Goal: Information Seeking & Learning: Learn about a topic

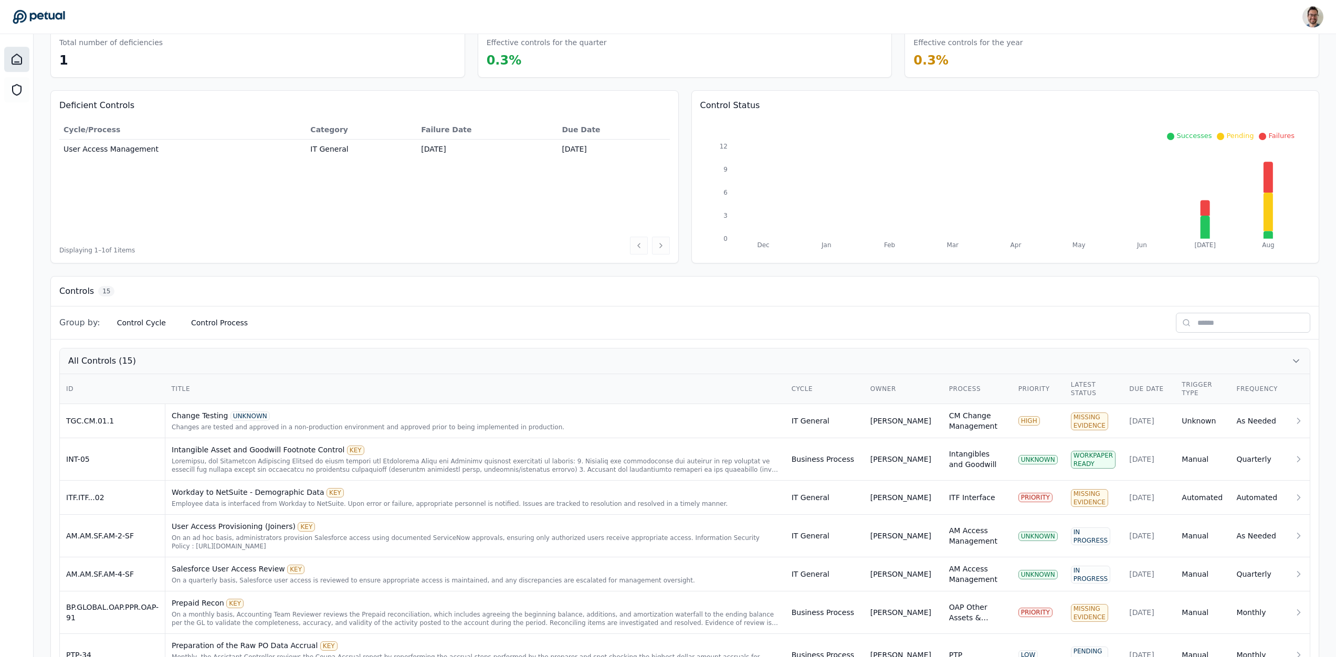
scroll to position [76, 0]
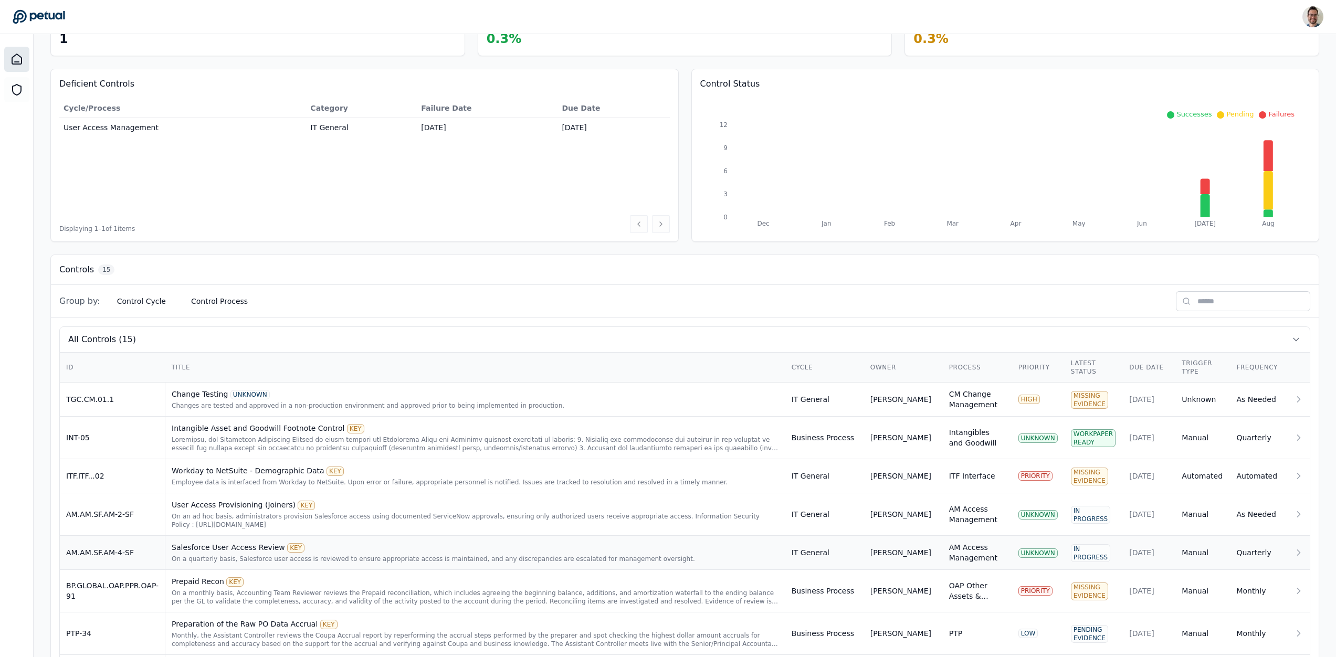
click at [132, 550] on td "AM.AM.SF.AM-4-SF" at bounding box center [113, 553] width 106 height 34
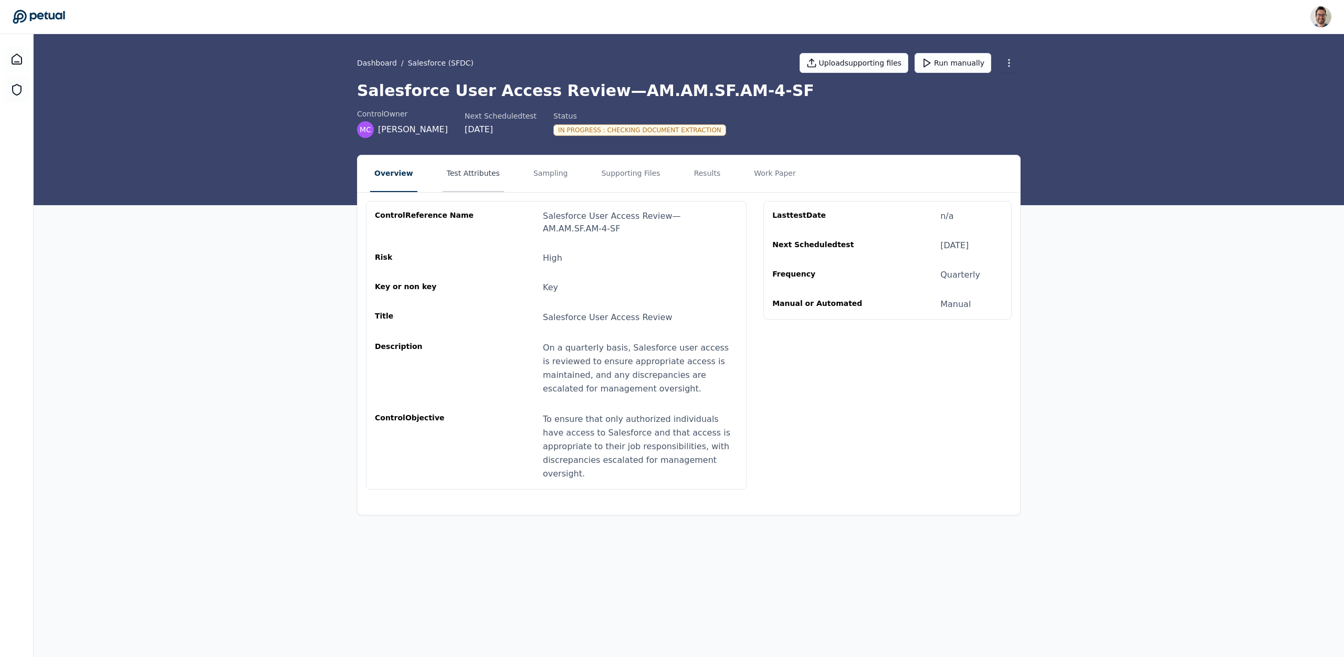
click at [443, 172] on button "Test Attributes" at bounding box center [473, 173] width 61 height 37
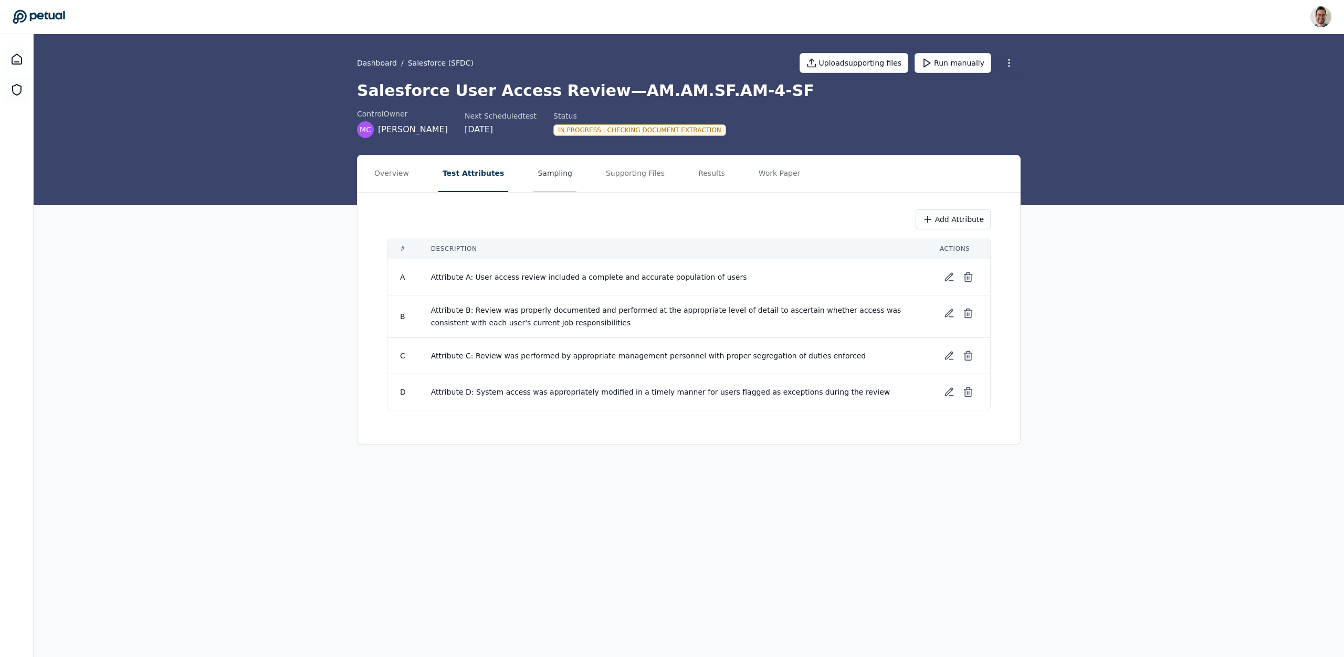
drag, startPoint x: 524, startPoint y: 176, endPoint x: 551, endPoint y: 177, distance: 27.3
click at [533, 176] on button "Sampling" at bounding box center [554, 173] width 43 height 37
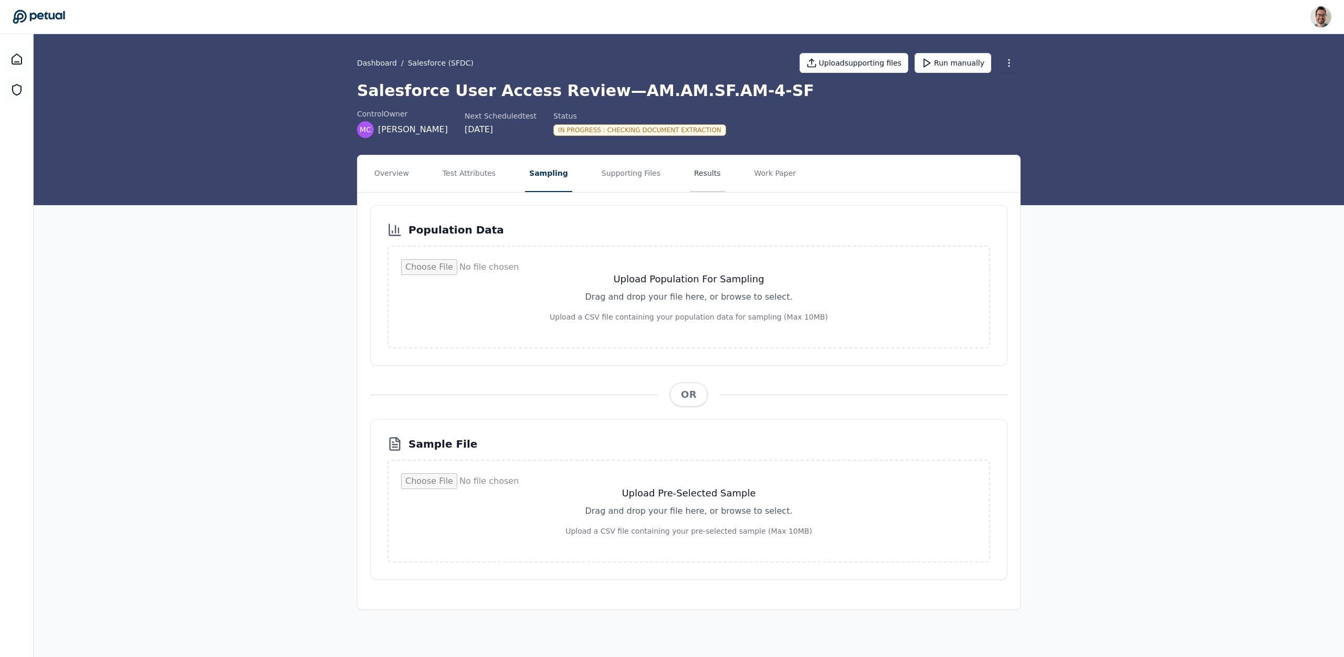
click at [694, 172] on button "Results" at bounding box center [707, 173] width 35 height 37
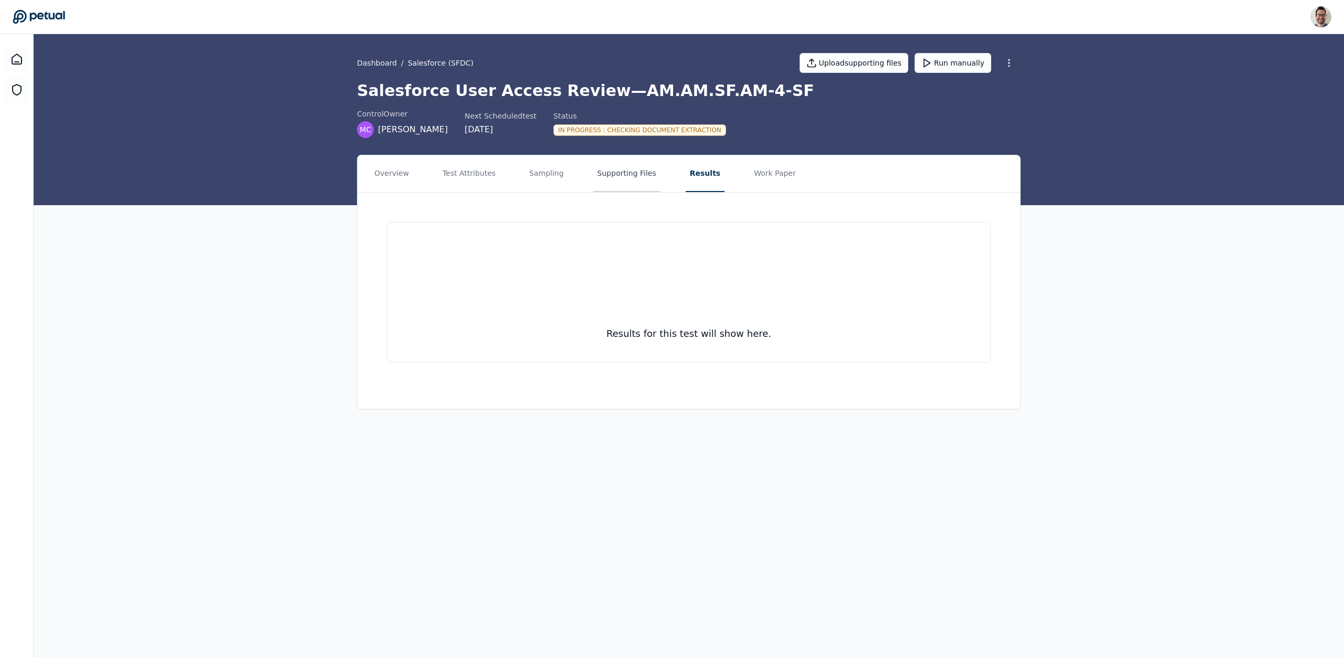
click at [620, 170] on button "Supporting Files" at bounding box center [626, 173] width 67 height 37
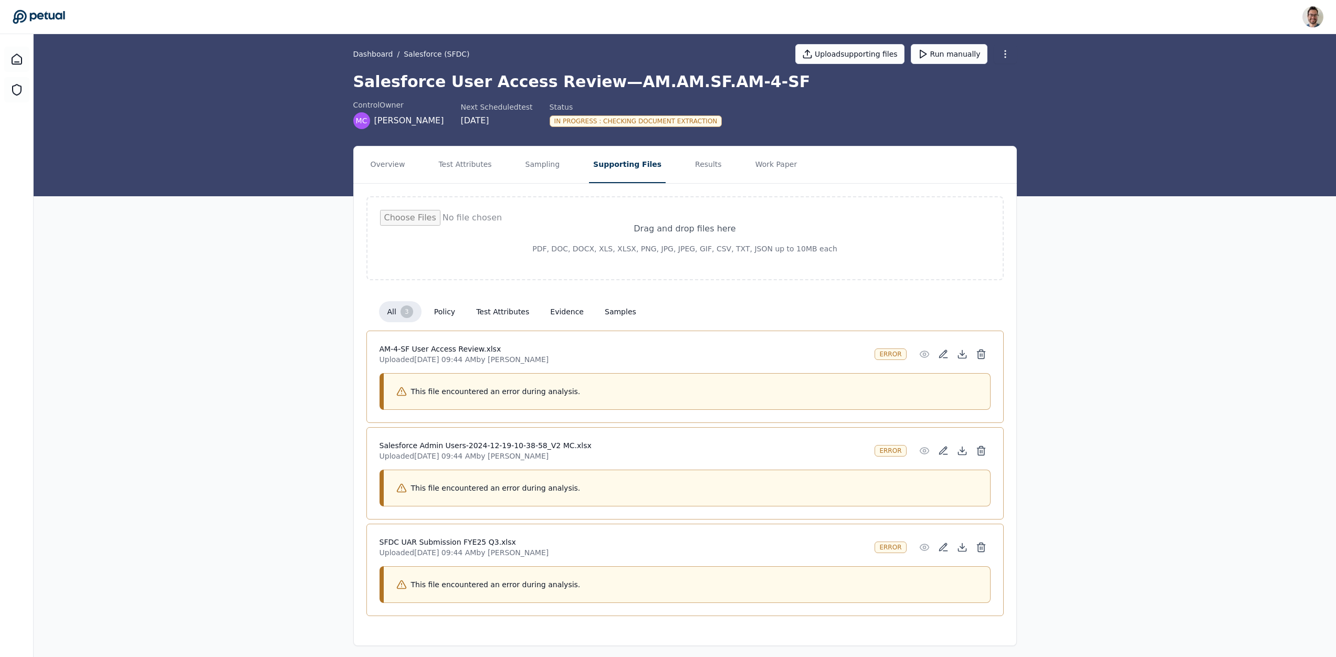
scroll to position [15, 0]
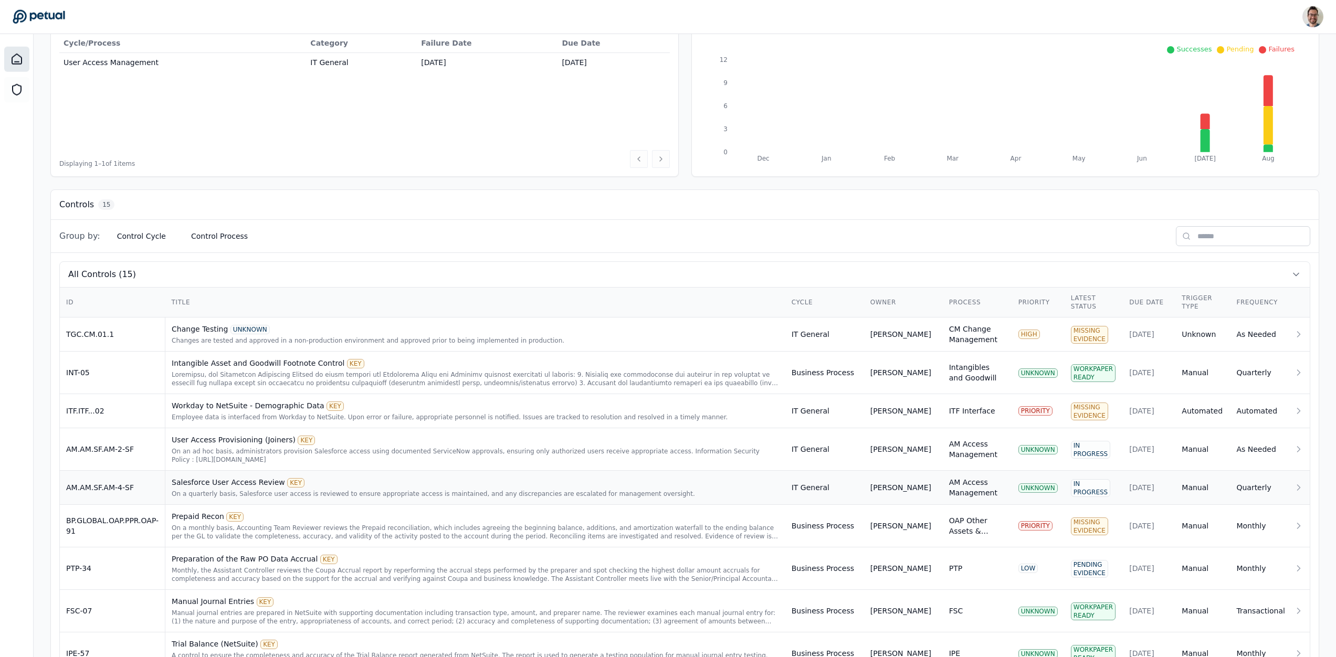
scroll to position [176, 0]
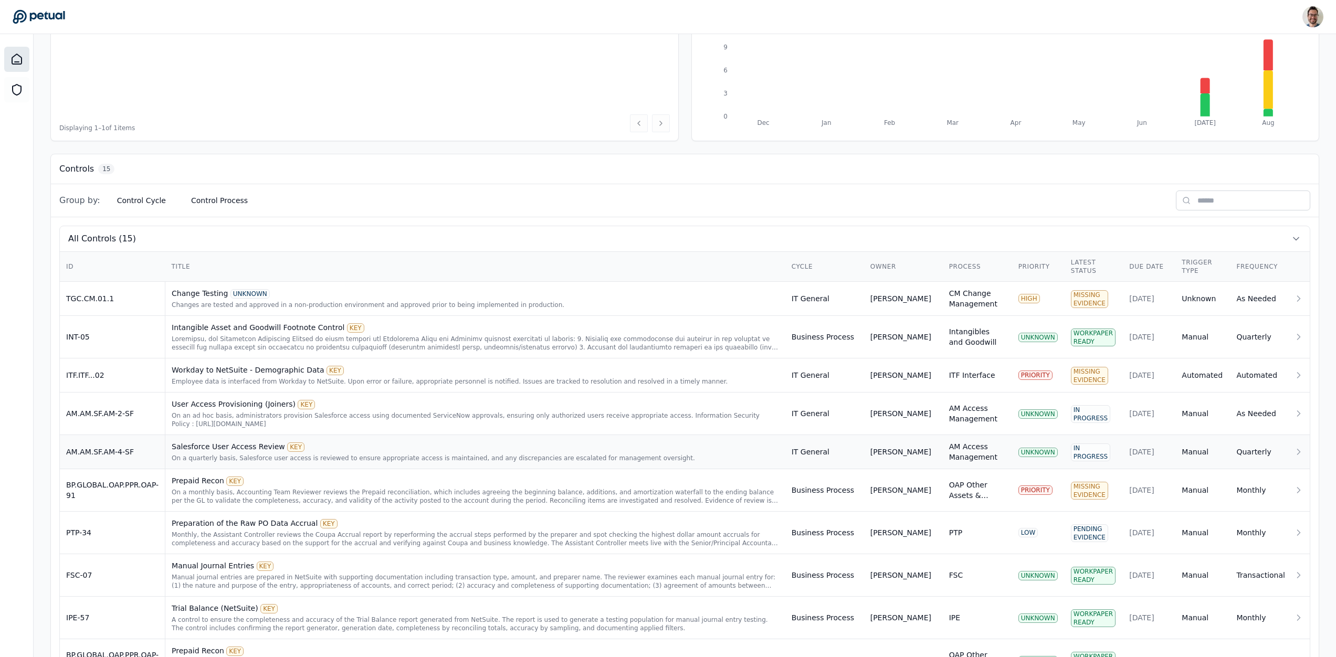
click at [159, 453] on td "AM.AM.SF.AM-4-SF" at bounding box center [113, 452] width 106 height 34
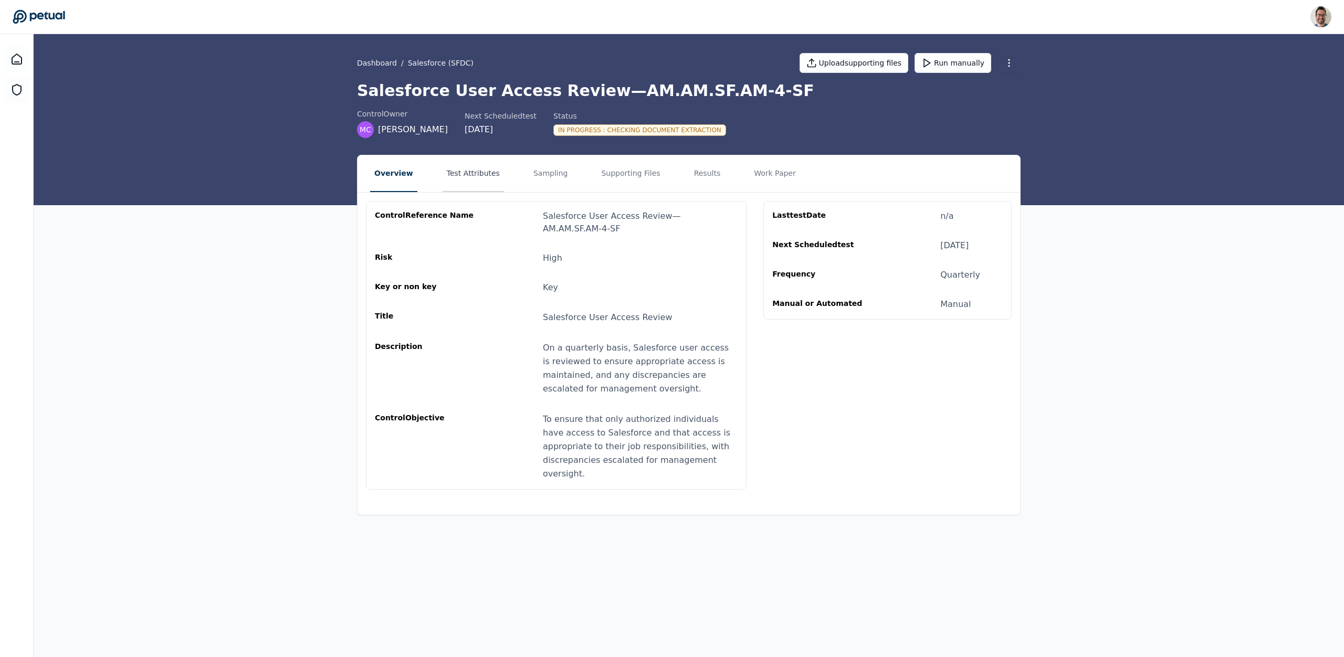
click at [461, 184] on button "Test Attributes" at bounding box center [473, 173] width 61 height 37
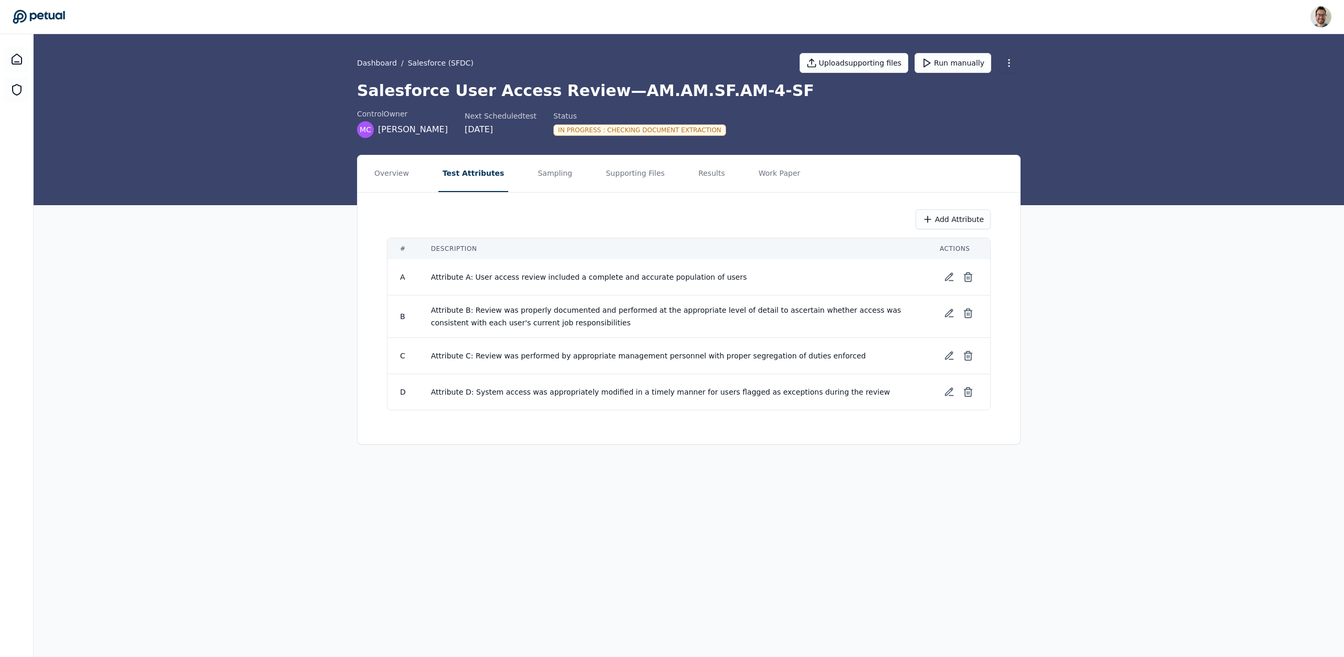
drag, startPoint x: 518, startPoint y: 176, endPoint x: 581, endPoint y: 175, distance: 62.5
click at [519, 177] on nav "Overview Test Attributes Sampling Supporting Files Results Work Paper" at bounding box center [689, 173] width 663 height 37
click at [581, 174] on nav "Overview Test Attributes Sampling Supporting Files Results Work Paper" at bounding box center [689, 173] width 663 height 37
click at [586, 172] on nav "Overview Test Attributes Sampling Supporting Files Results Work Paper" at bounding box center [689, 173] width 663 height 37
click at [606, 170] on button "Supporting Files" at bounding box center [635, 173] width 67 height 37
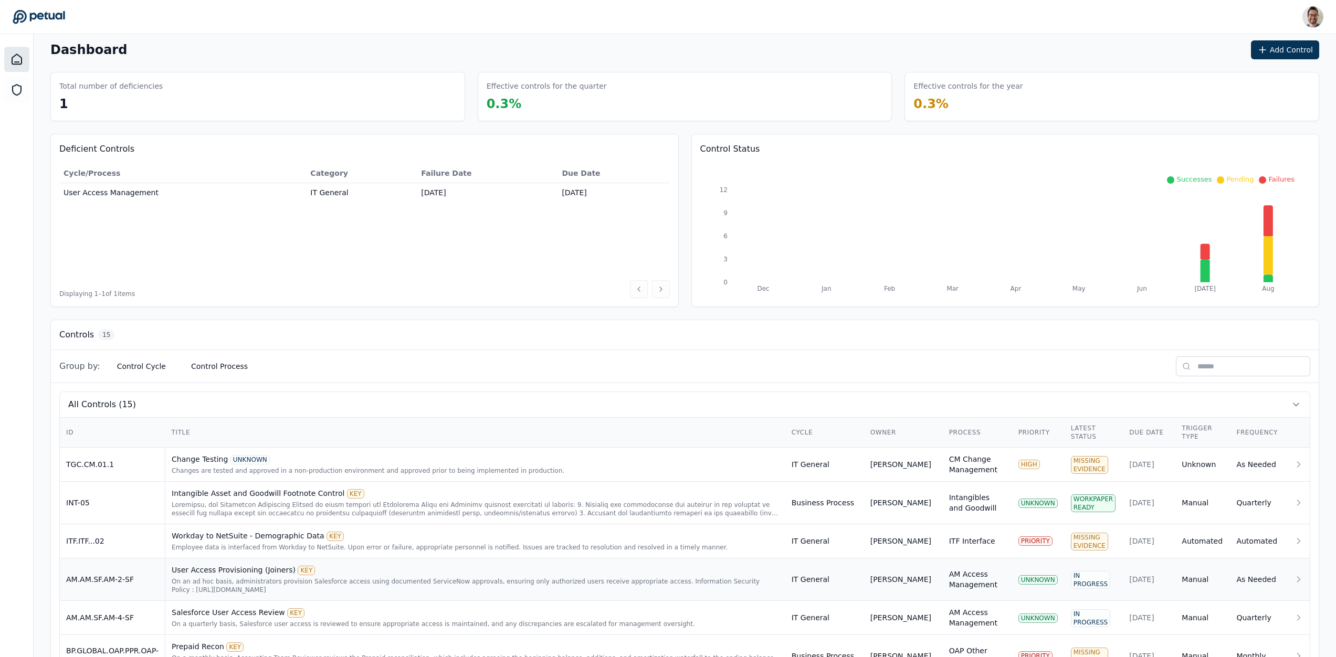
scroll to position [17, 0]
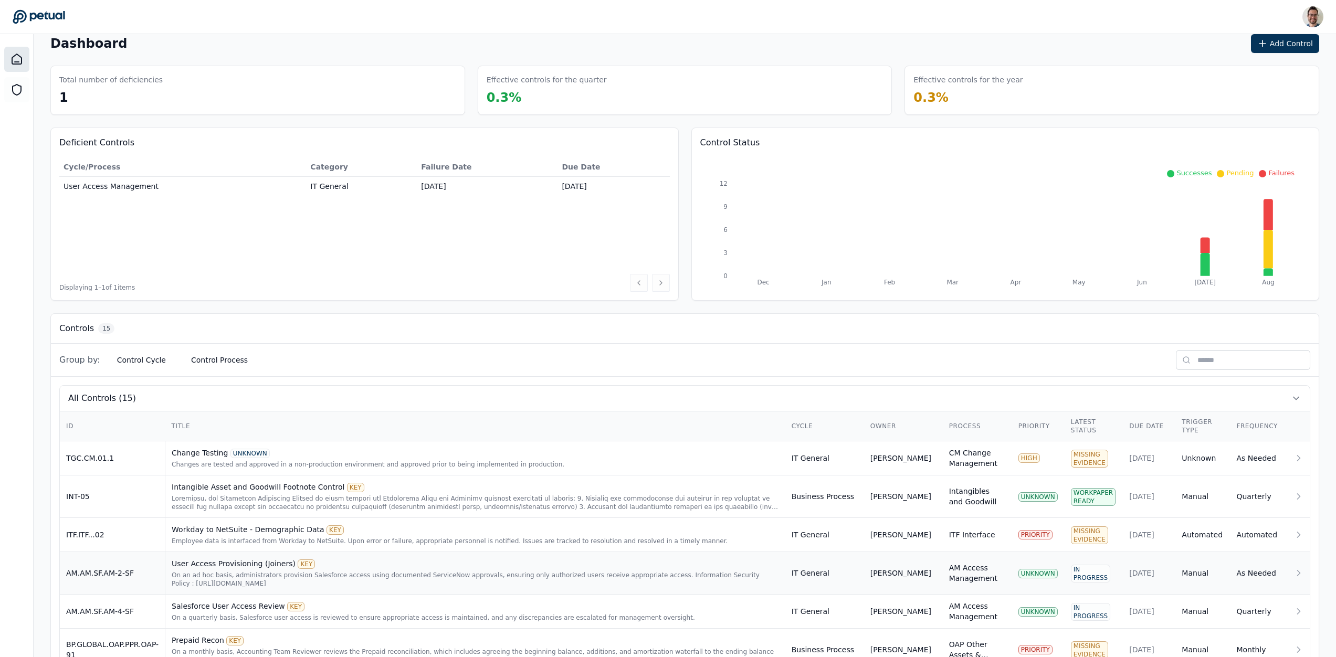
click at [153, 568] on td "AM.AM.SF.AM-2-SF" at bounding box center [113, 573] width 106 height 43
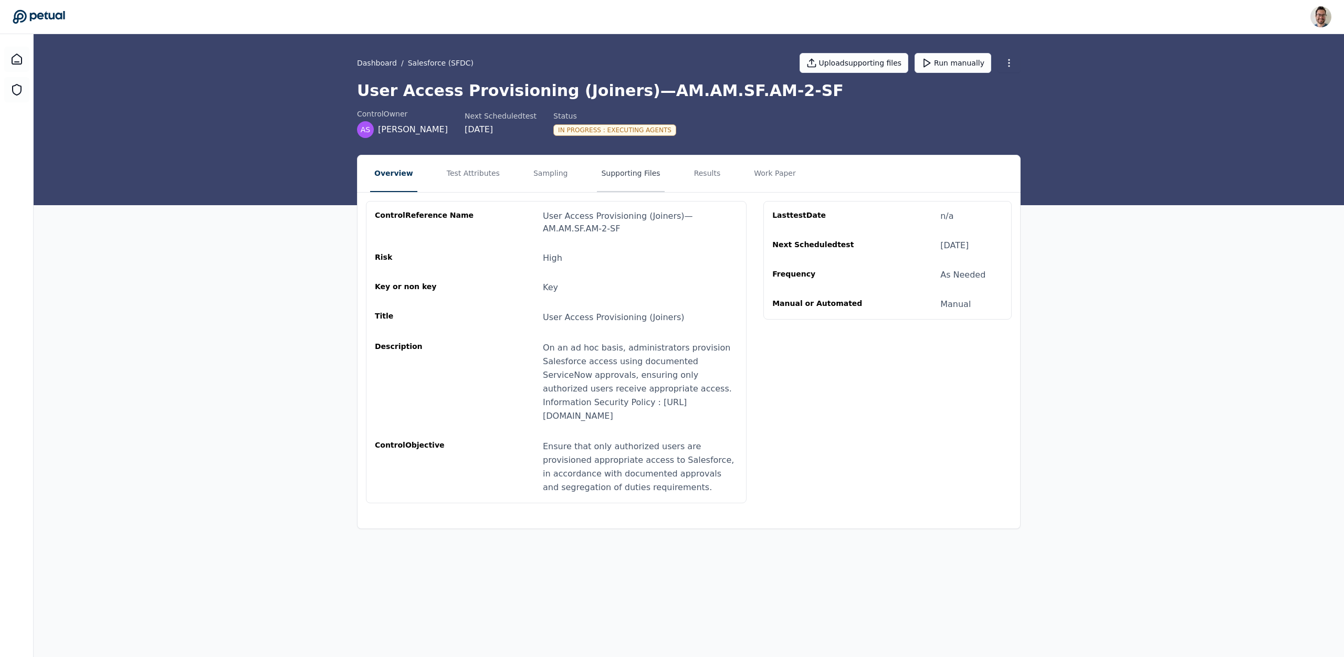
click at [639, 175] on button "Supporting Files" at bounding box center [630, 173] width 67 height 37
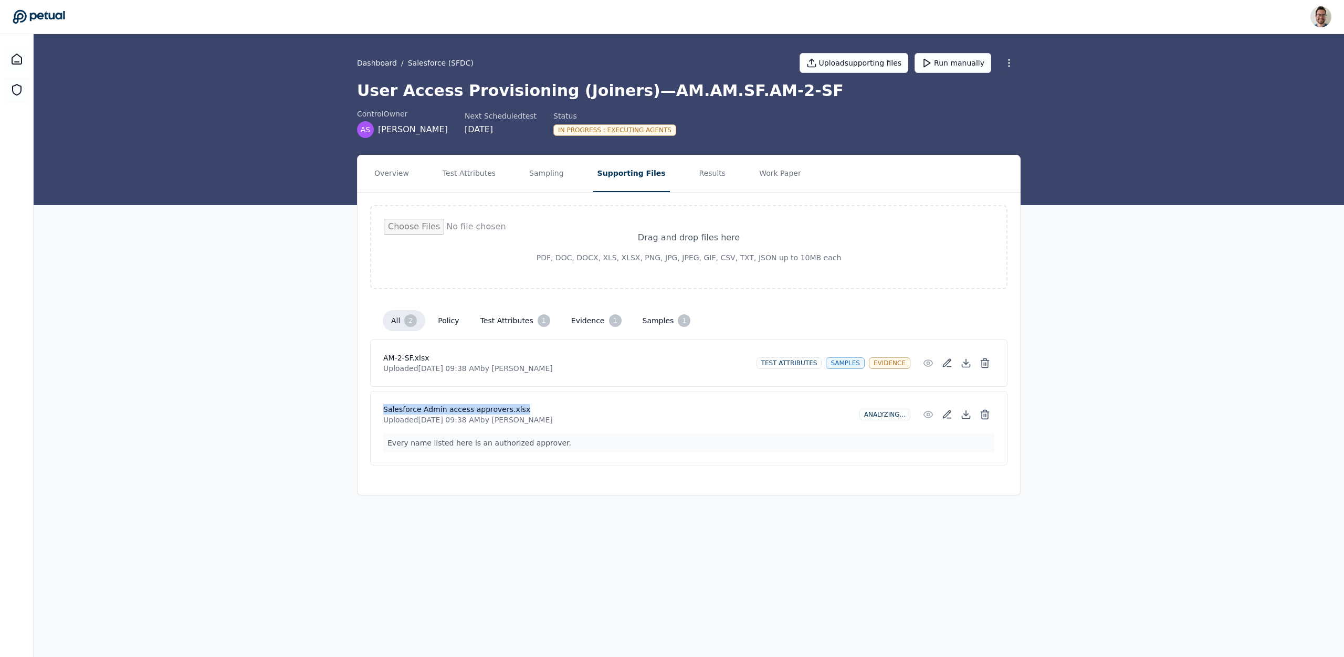
drag, startPoint x: 382, startPoint y: 410, endPoint x: 568, endPoint y: 446, distance: 188.8
click at [583, 412] on div "Salesforce Admin access approvers.xlsx Uploaded [DATE] 09:38 AM by [PERSON_NAME…" at bounding box center [688, 428] width 637 height 75
copy h4 "Salesforce Admin access approvers.xlsx"
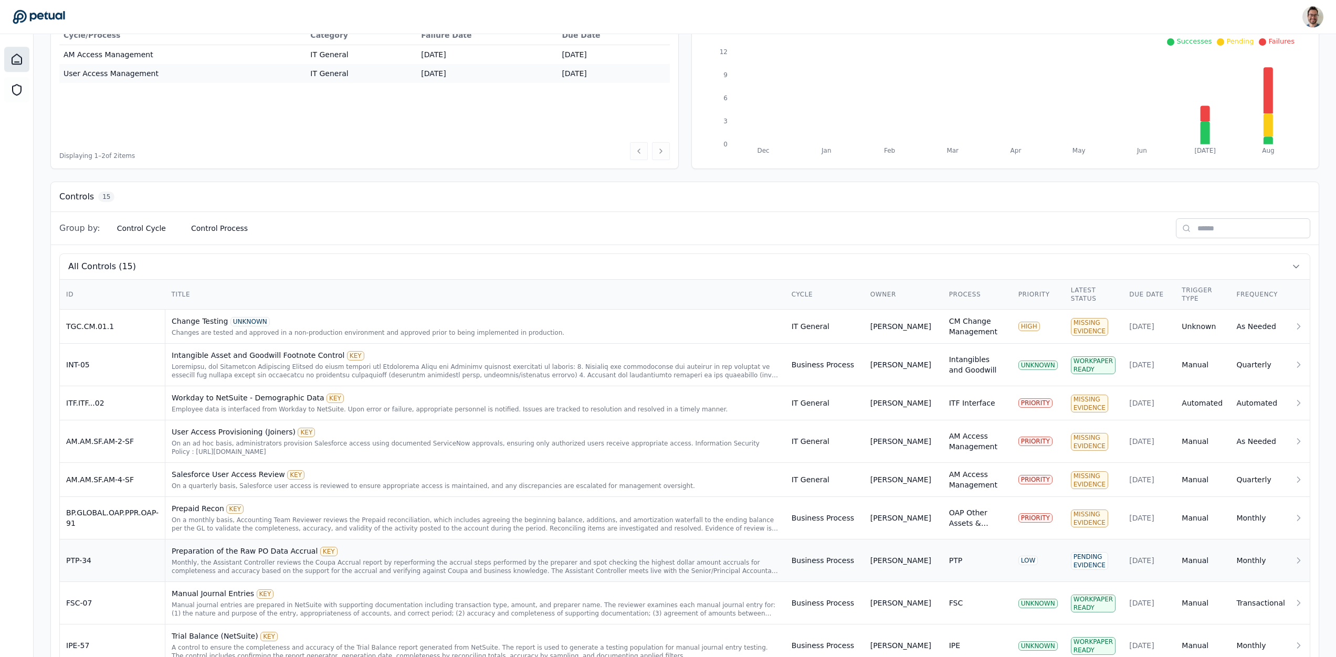
scroll to position [151, 0]
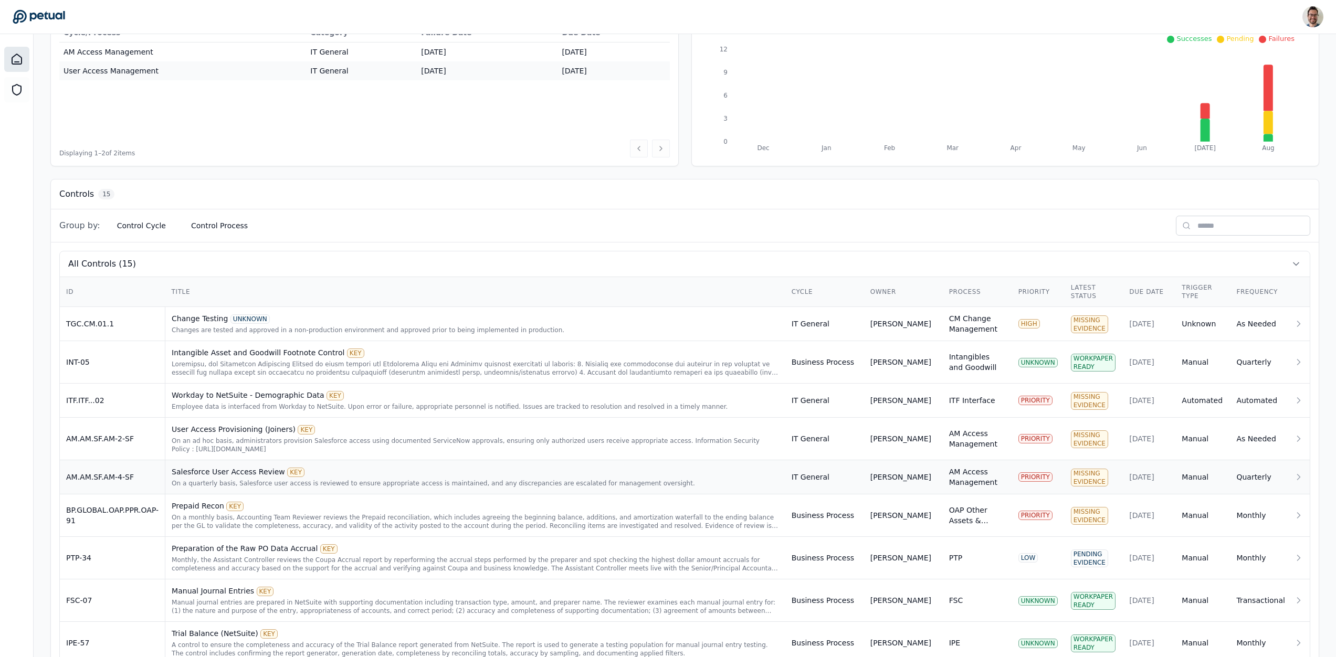
click at [394, 487] on div "On a quarterly basis, Salesforce user access is reviewed to ensure appropriate …" at bounding box center [475, 483] width 607 height 8
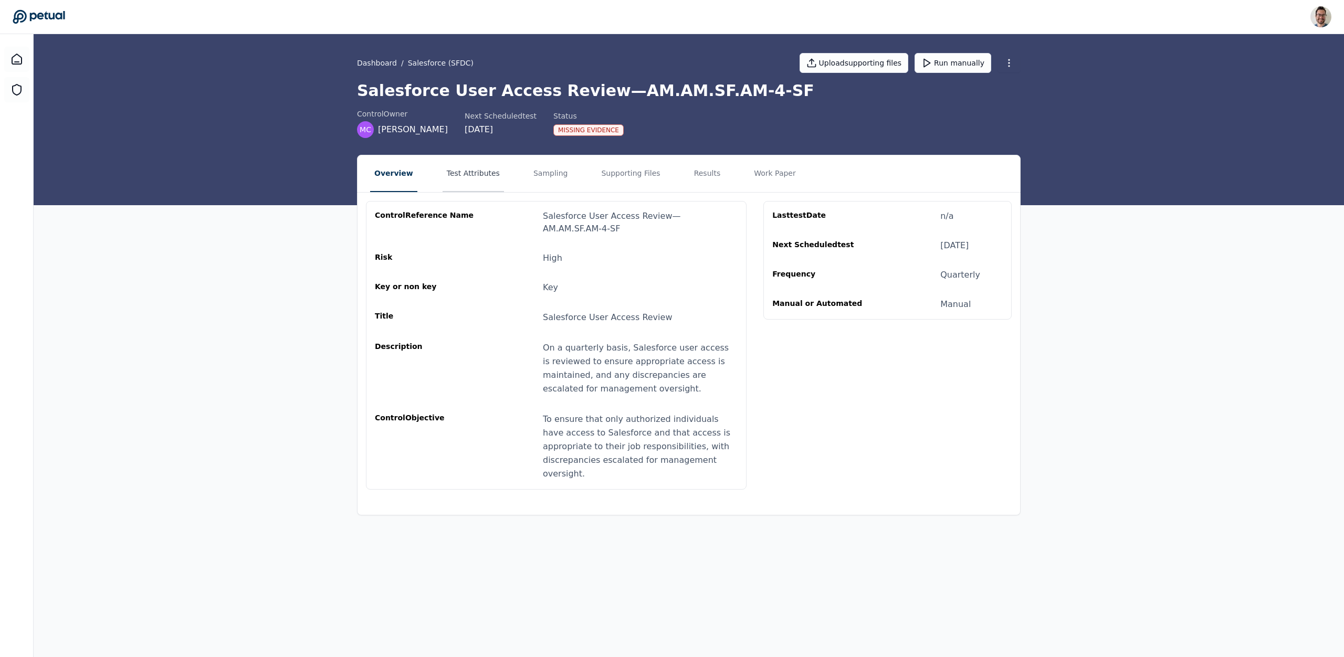
drag, startPoint x: 450, startPoint y: 164, endPoint x: 460, endPoint y: 171, distance: 11.8
click at [452, 166] on button "Test Attributes" at bounding box center [473, 173] width 61 height 37
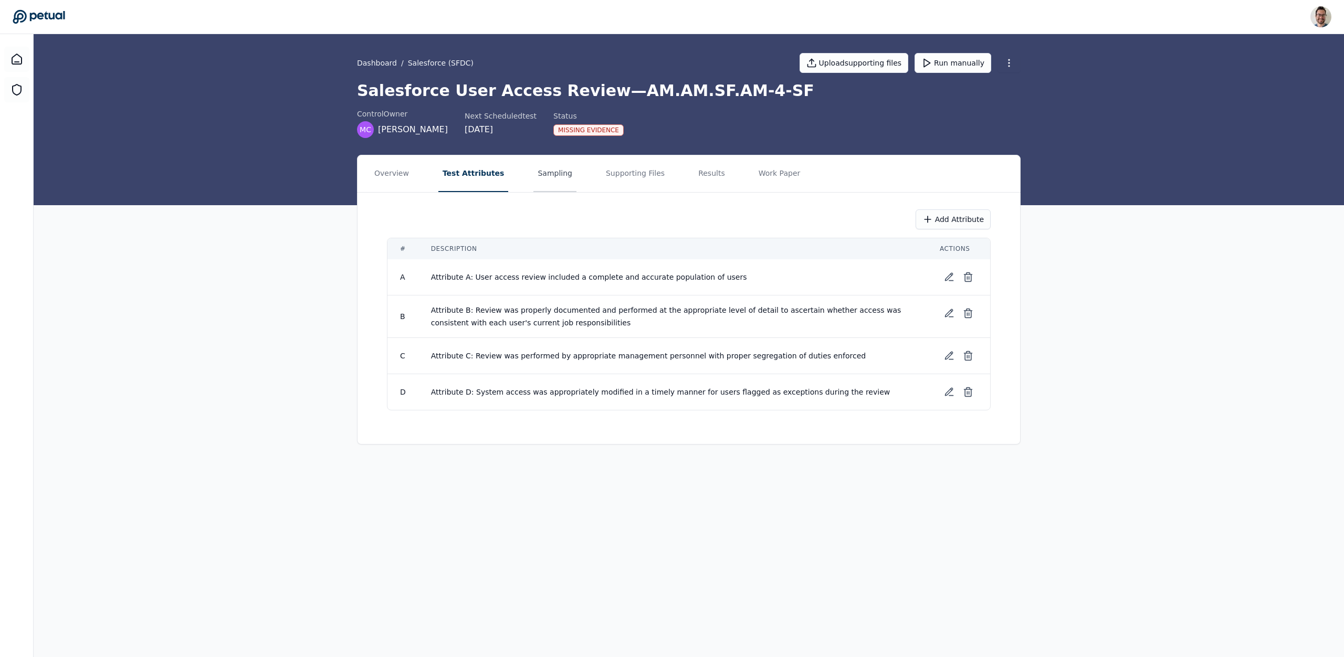
click at [550, 171] on button "Sampling" at bounding box center [554, 173] width 43 height 37
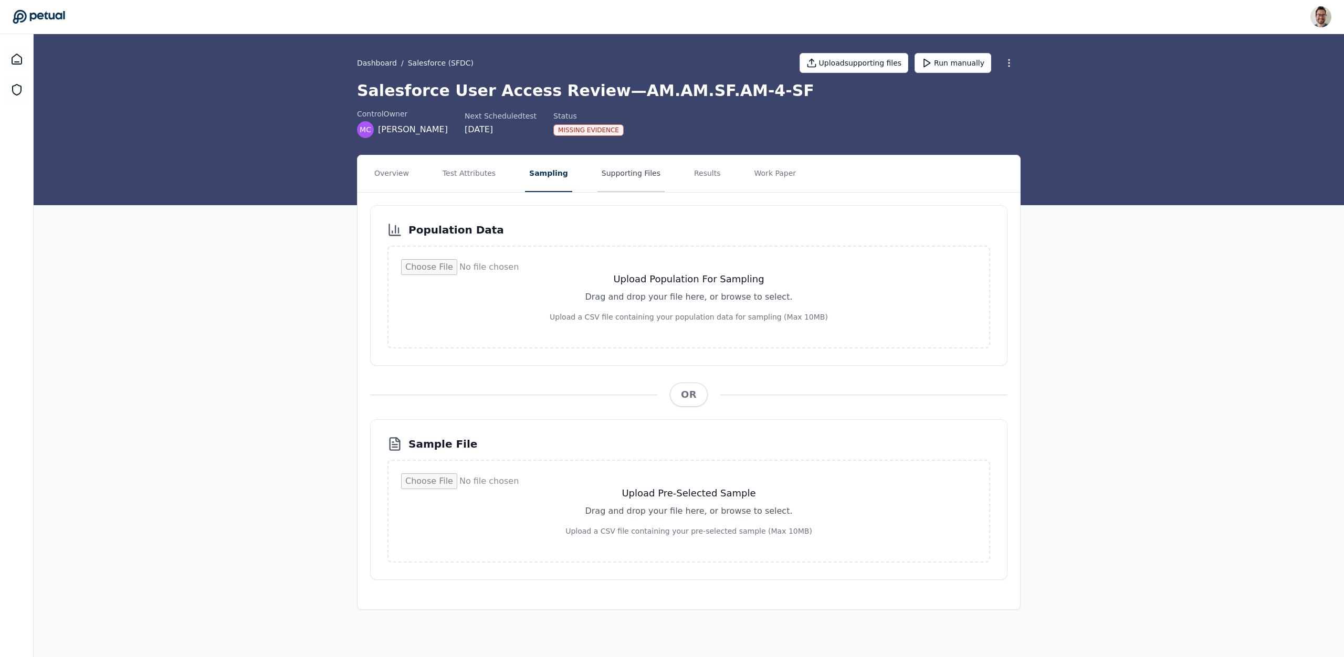
click at [597, 171] on button "Supporting Files" at bounding box center [630, 173] width 67 height 37
